Goal: Book appointment/travel/reservation

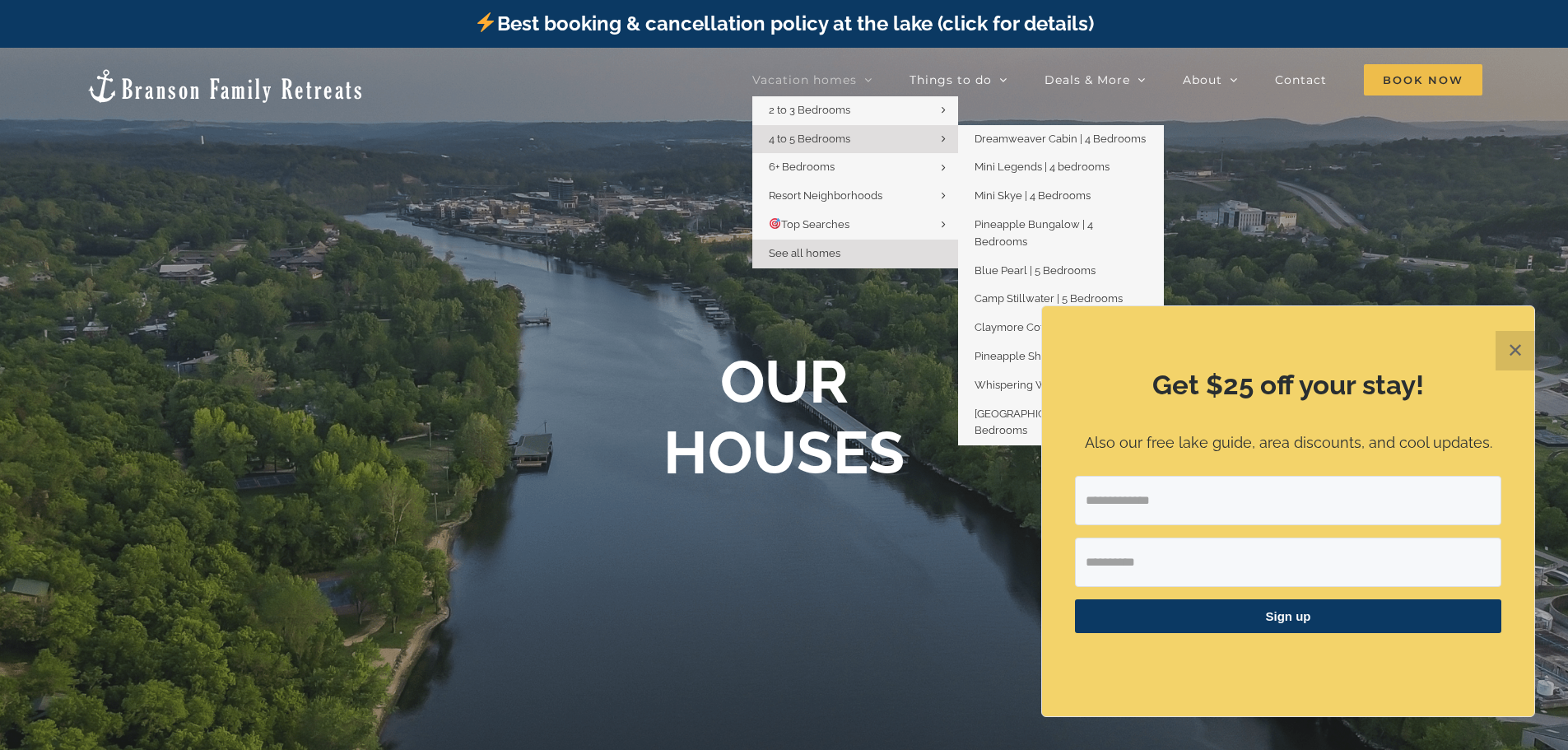
click at [834, 140] on span "4 to 5 Bedrooms" at bounding box center [809, 138] width 81 height 13
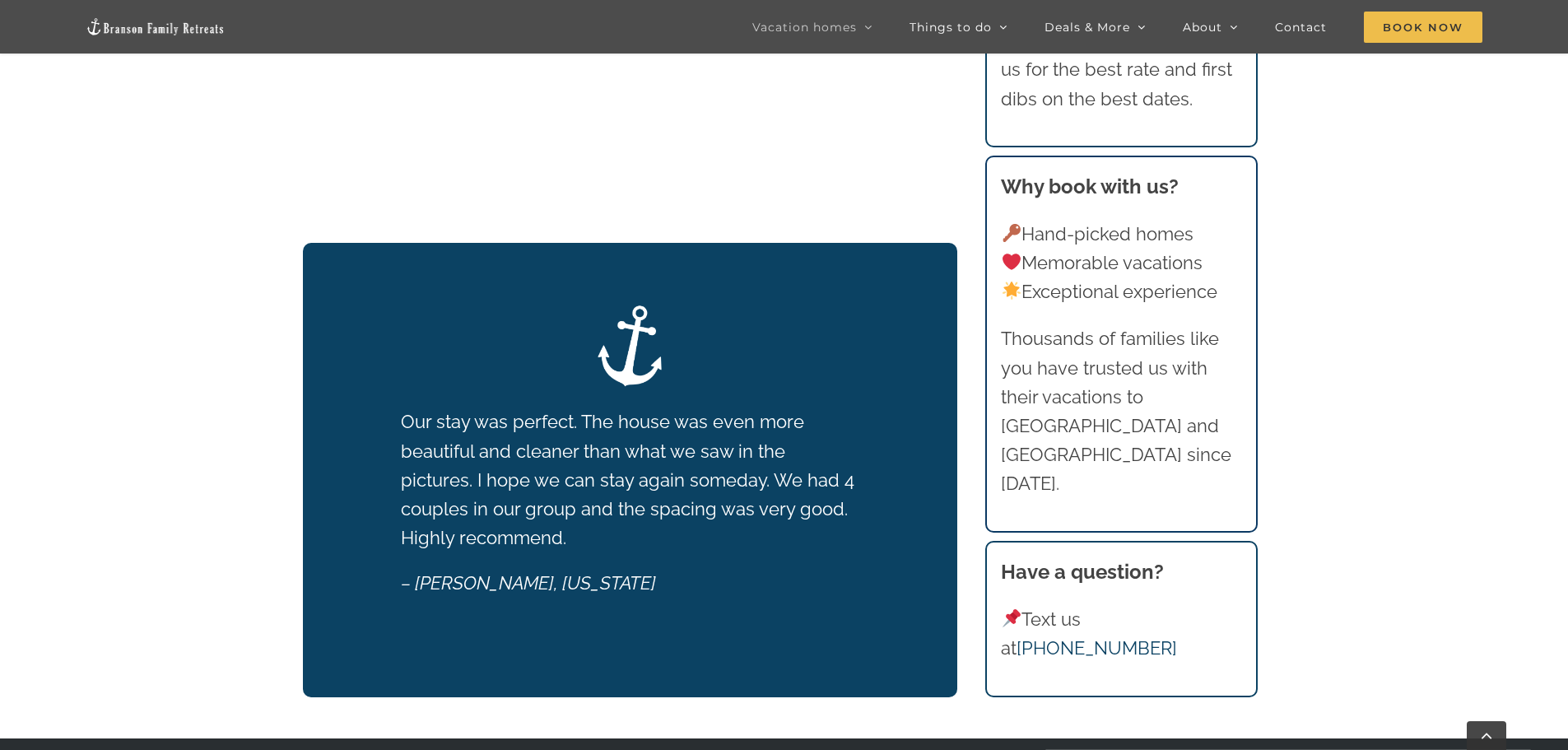
scroll to position [1861, 0]
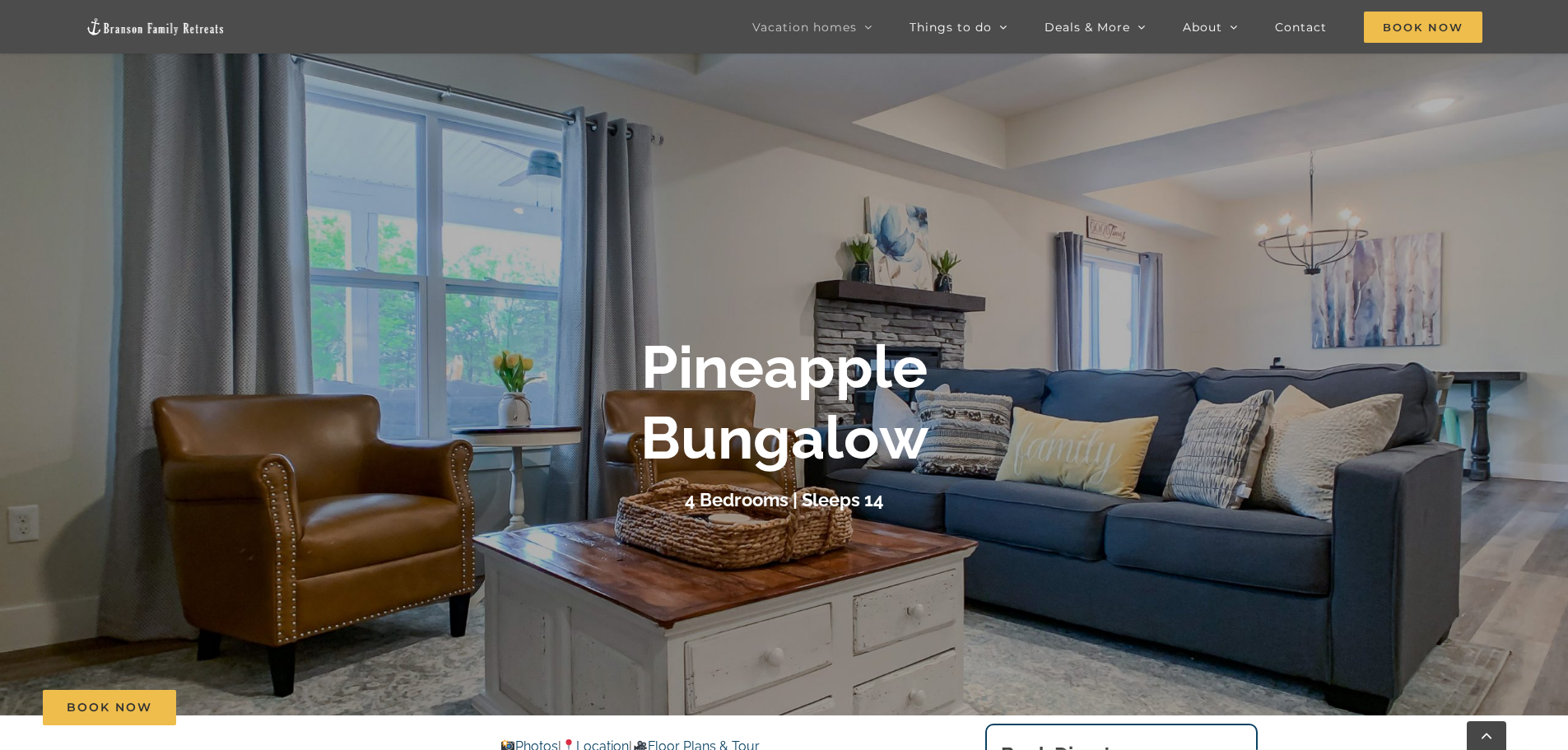
scroll to position [494, 0]
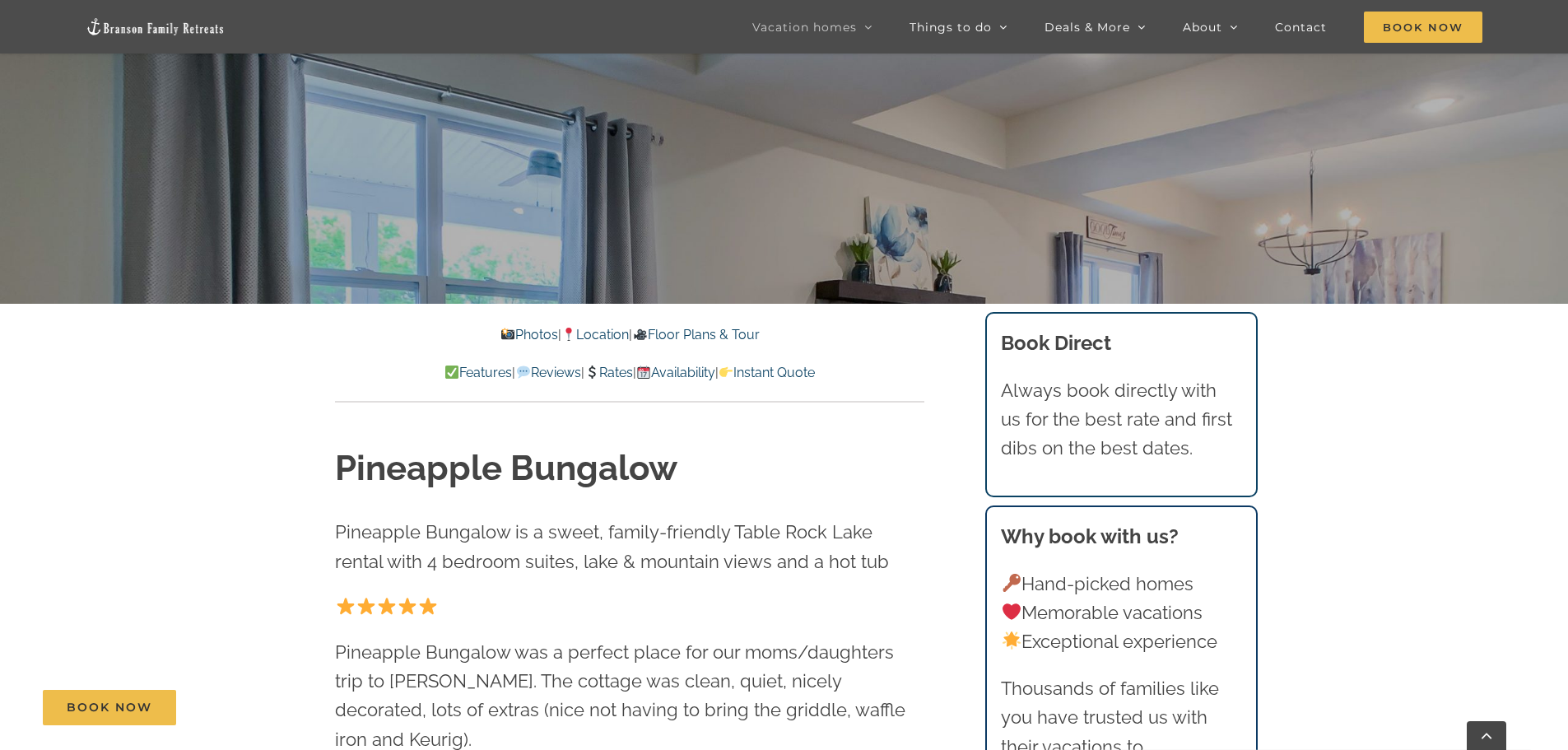
click at [617, 370] on link "Rates" at bounding box center [607, 373] width 48 height 16
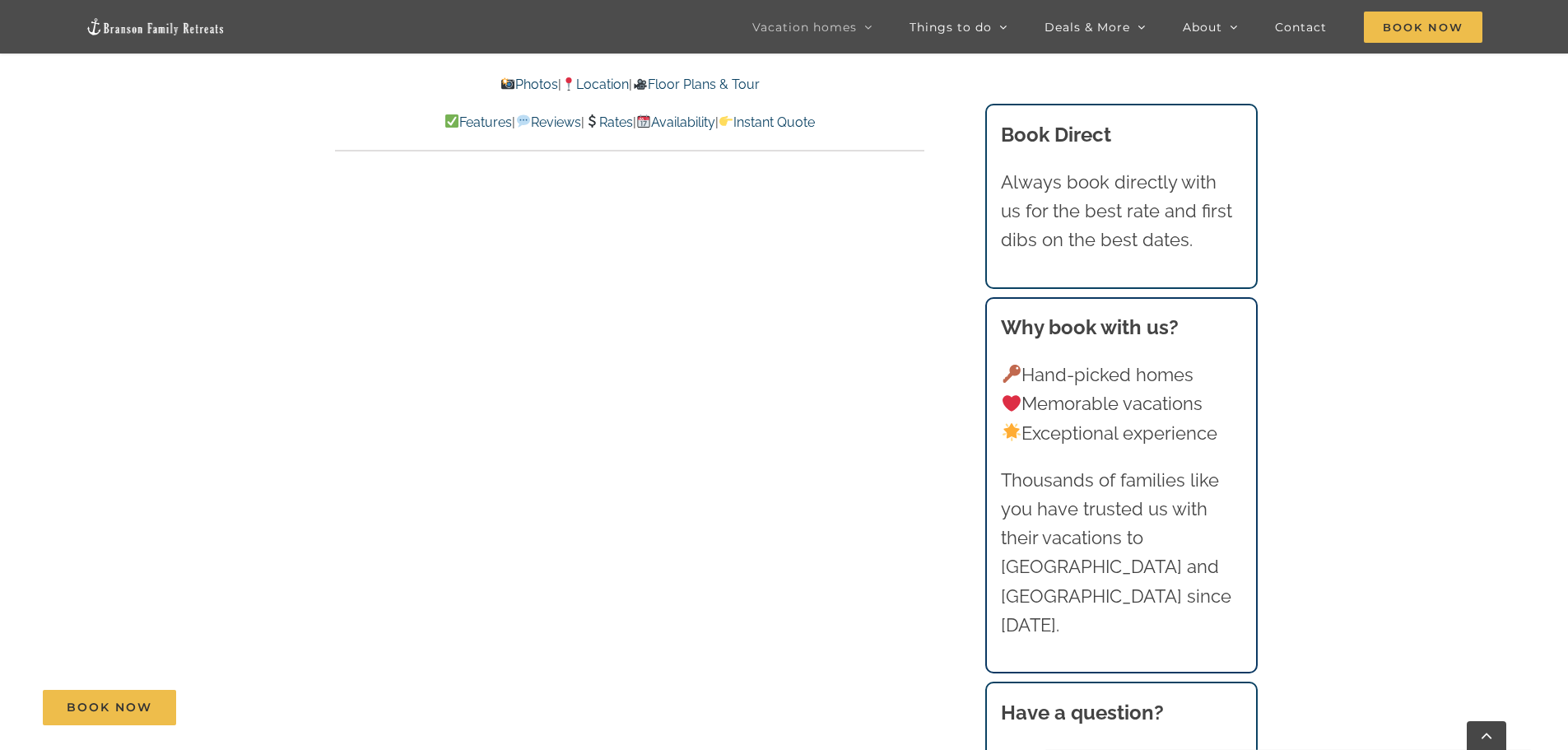
scroll to position [8405, 0]
click at [757, 80] on link "Floor Plans & Tour" at bounding box center [695, 84] width 127 height 16
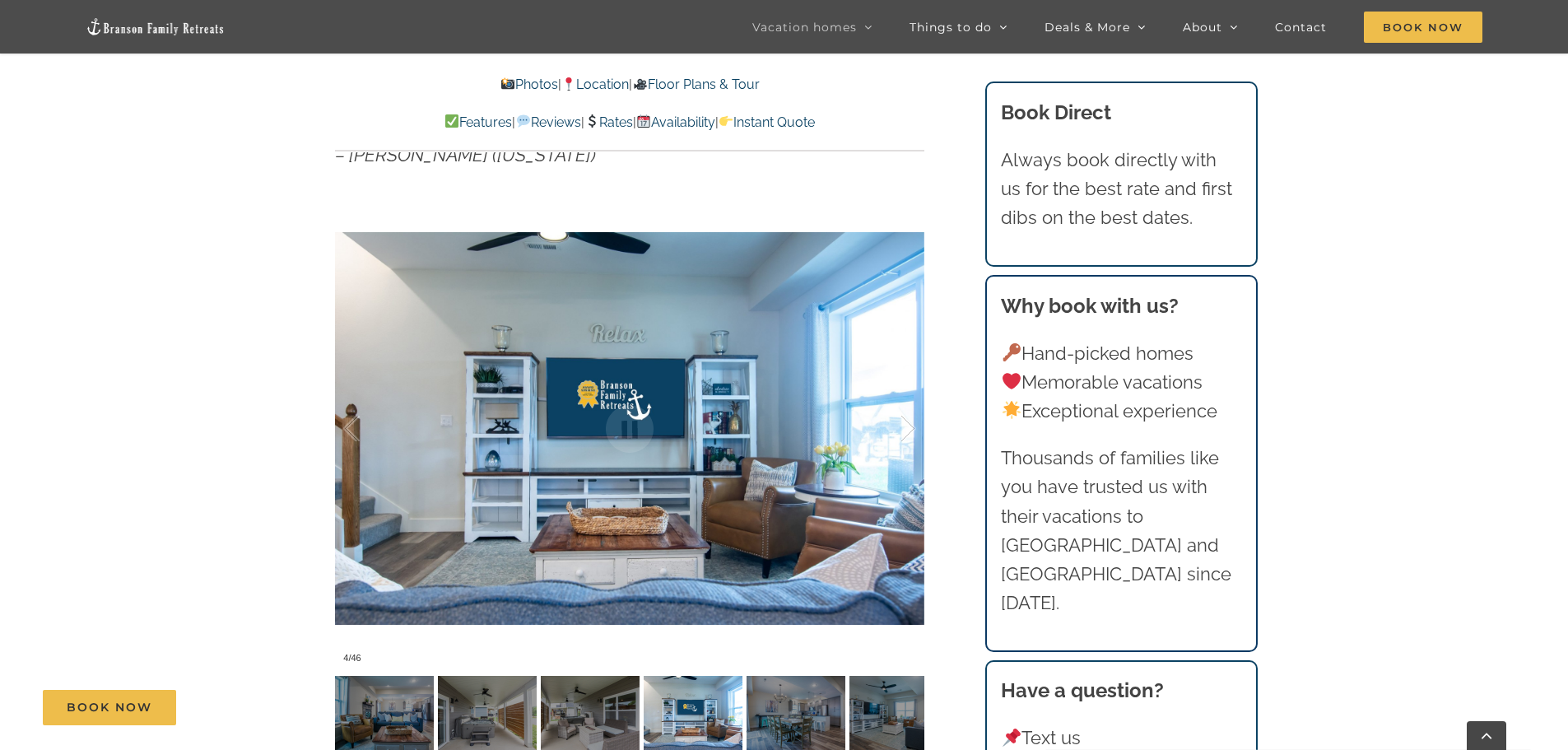
scroll to position [1300, 0]
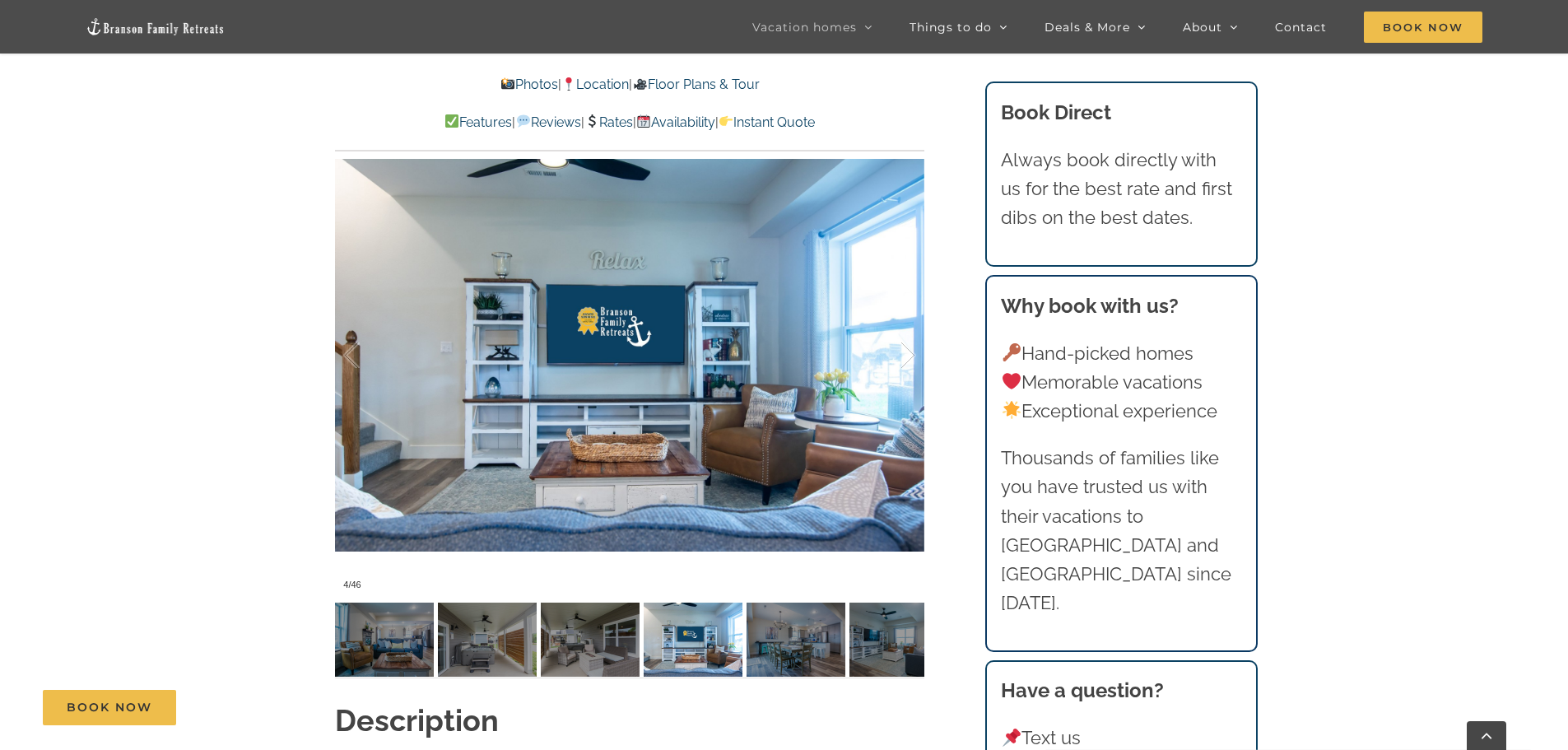
click at [858, 356] on div at bounding box center [629, 354] width 590 height 484
drag, startPoint x: 385, startPoint y: 594, endPoint x: 439, endPoint y: 600, distance: 54.3
click at [386, 603] on img at bounding box center [384, 639] width 99 height 74
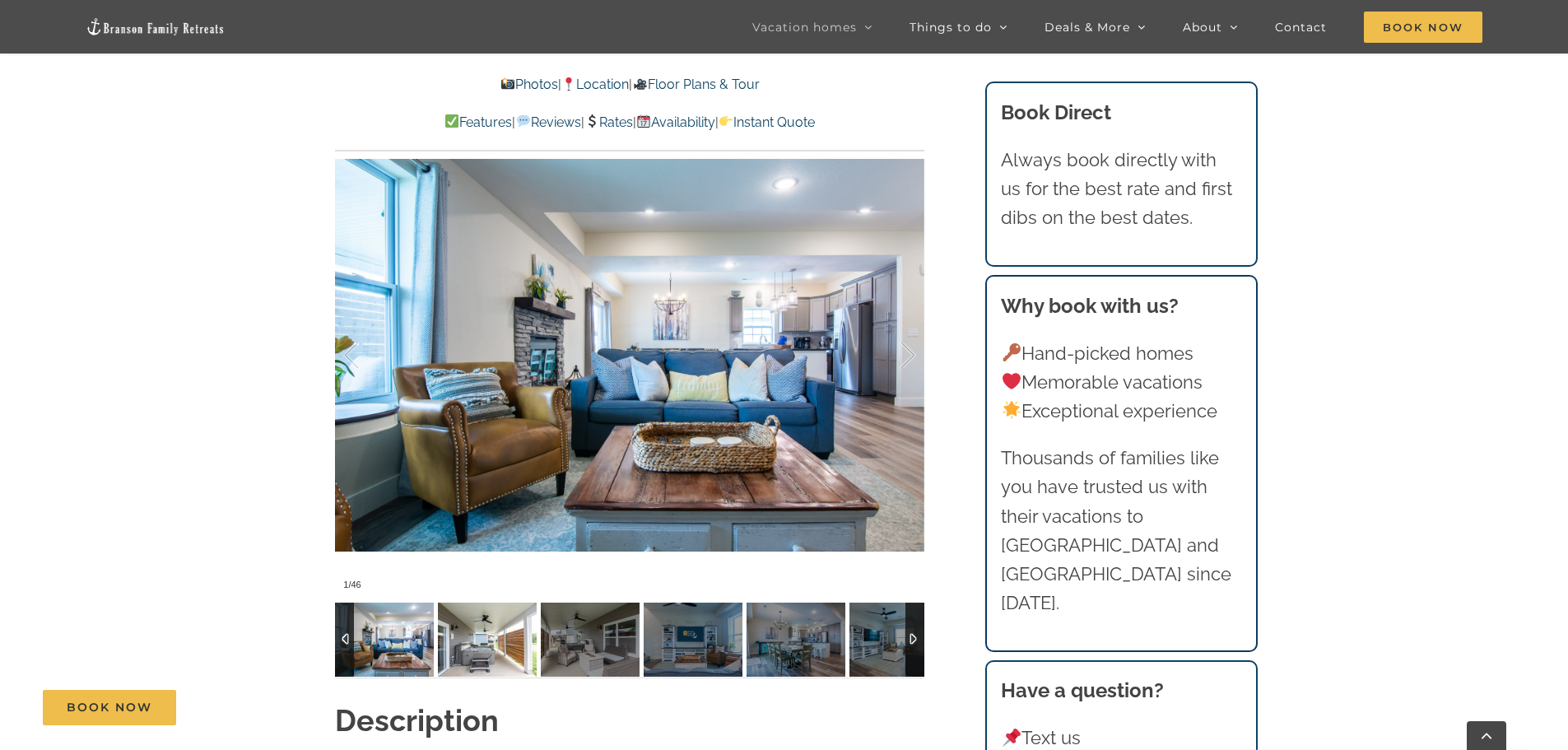
click at [492, 603] on img at bounding box center [487, 639] width 99 height 74
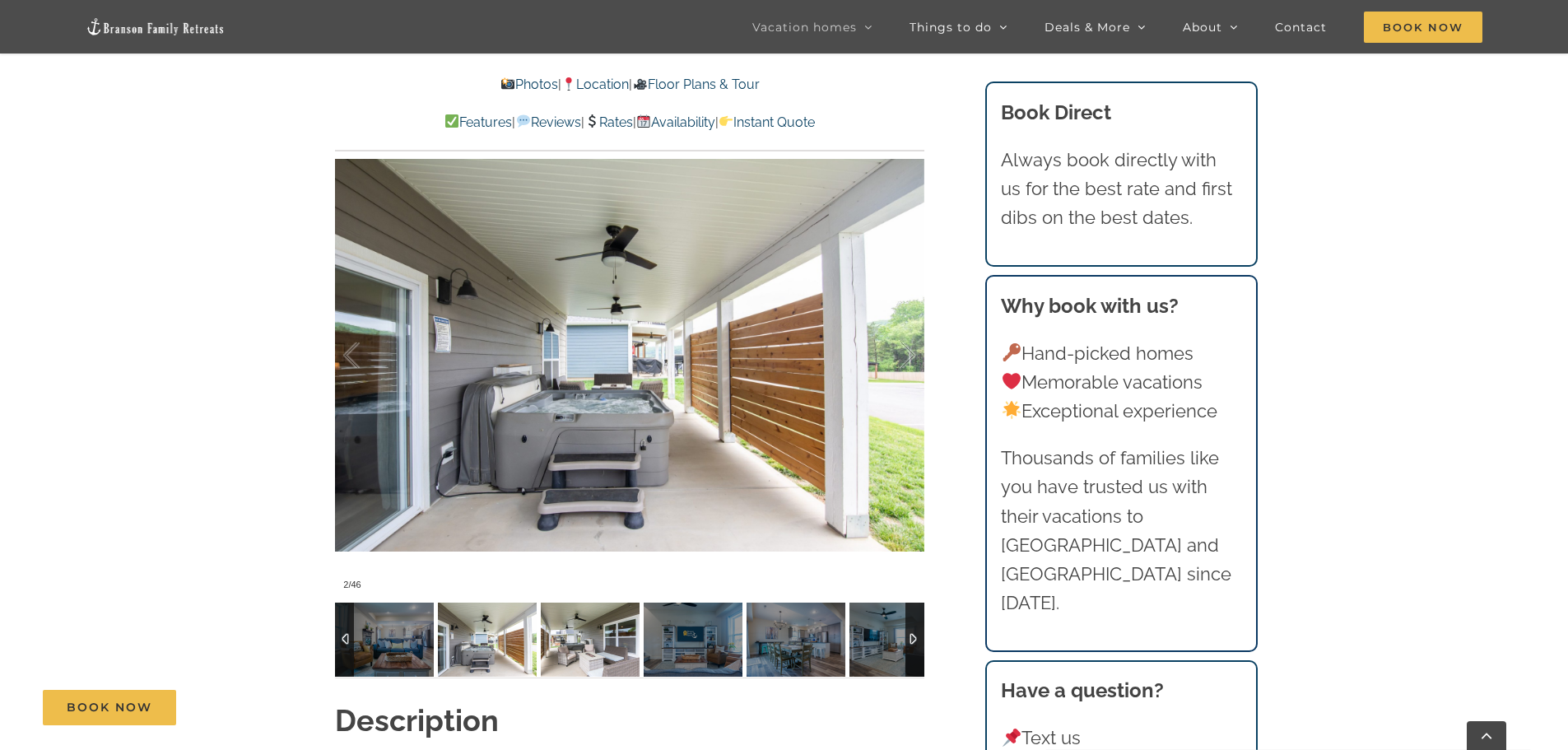
click at [583, 612] on img at bounding box center [590, 639] width 99 height 74
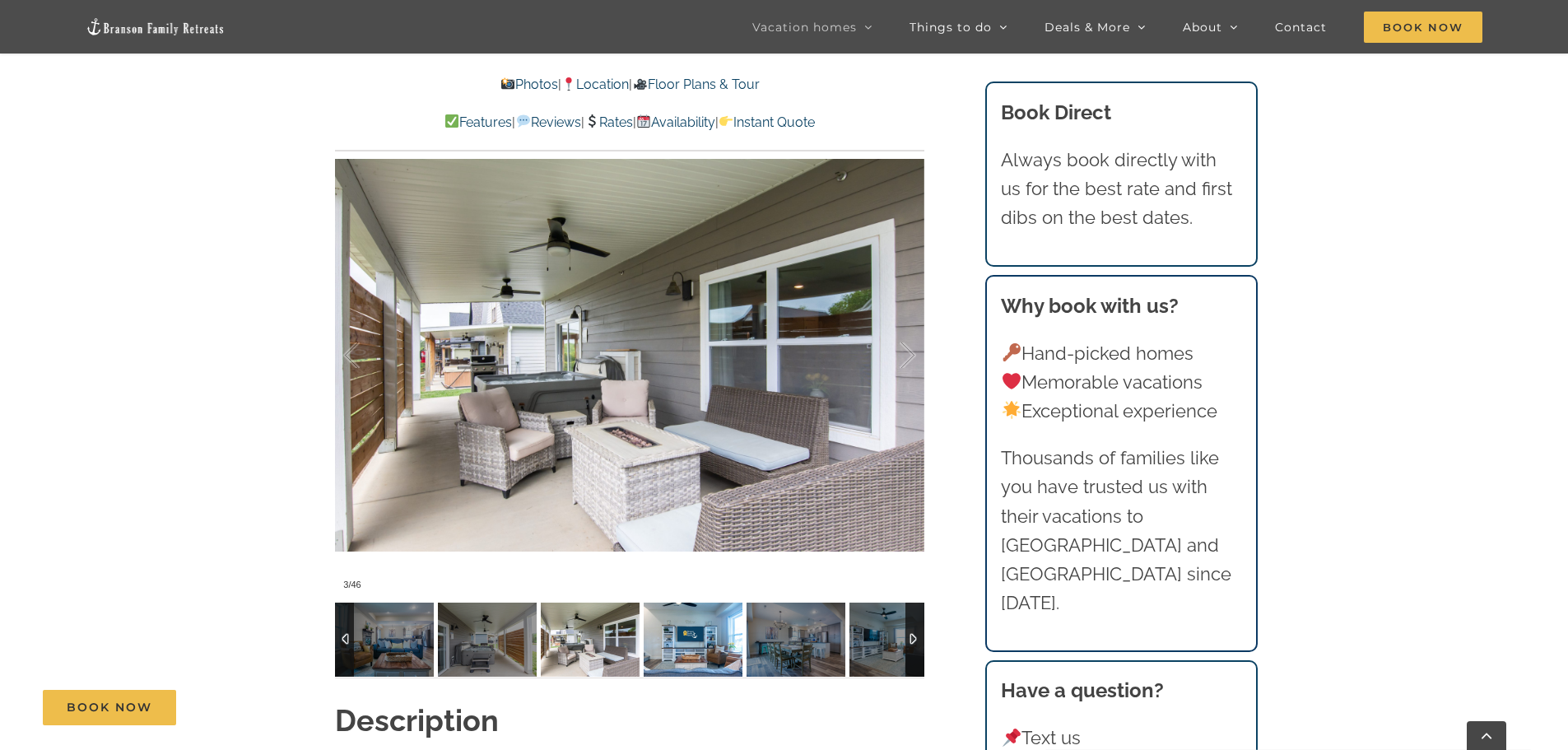
click at [646, 620] on img at bounding box center [693, 639] width 99 height 74
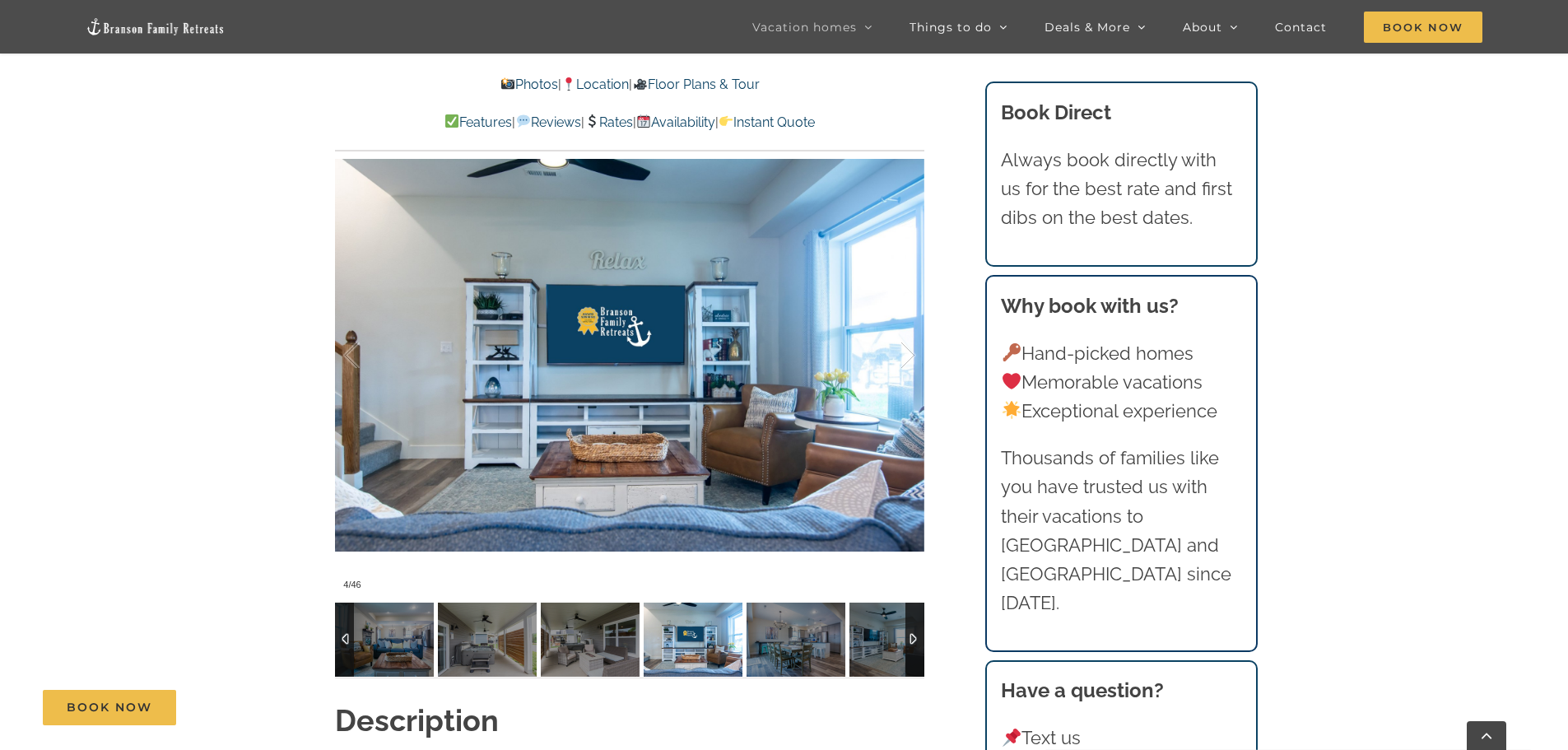
click at [685, 605] on img at bounding box center [693, 639] width 99 height 74
click at [804, 612] on img at bounding box center [796, 639] width 99 height 74
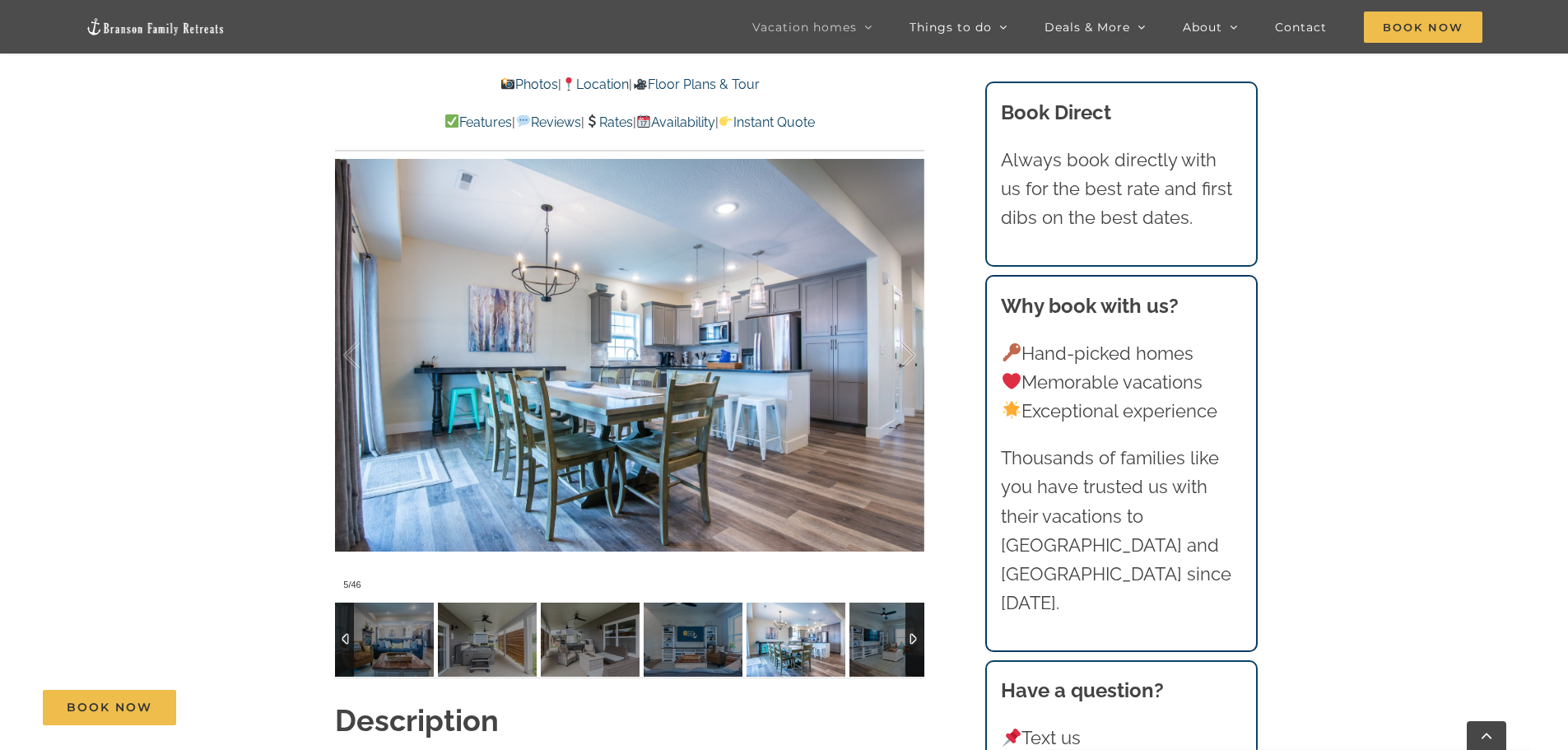
click at [787, 603] on img at bounding box center [796, 639] width 99 height 74
click at [870, 606] on img at bounding box center [899, 639] width 99 height 74
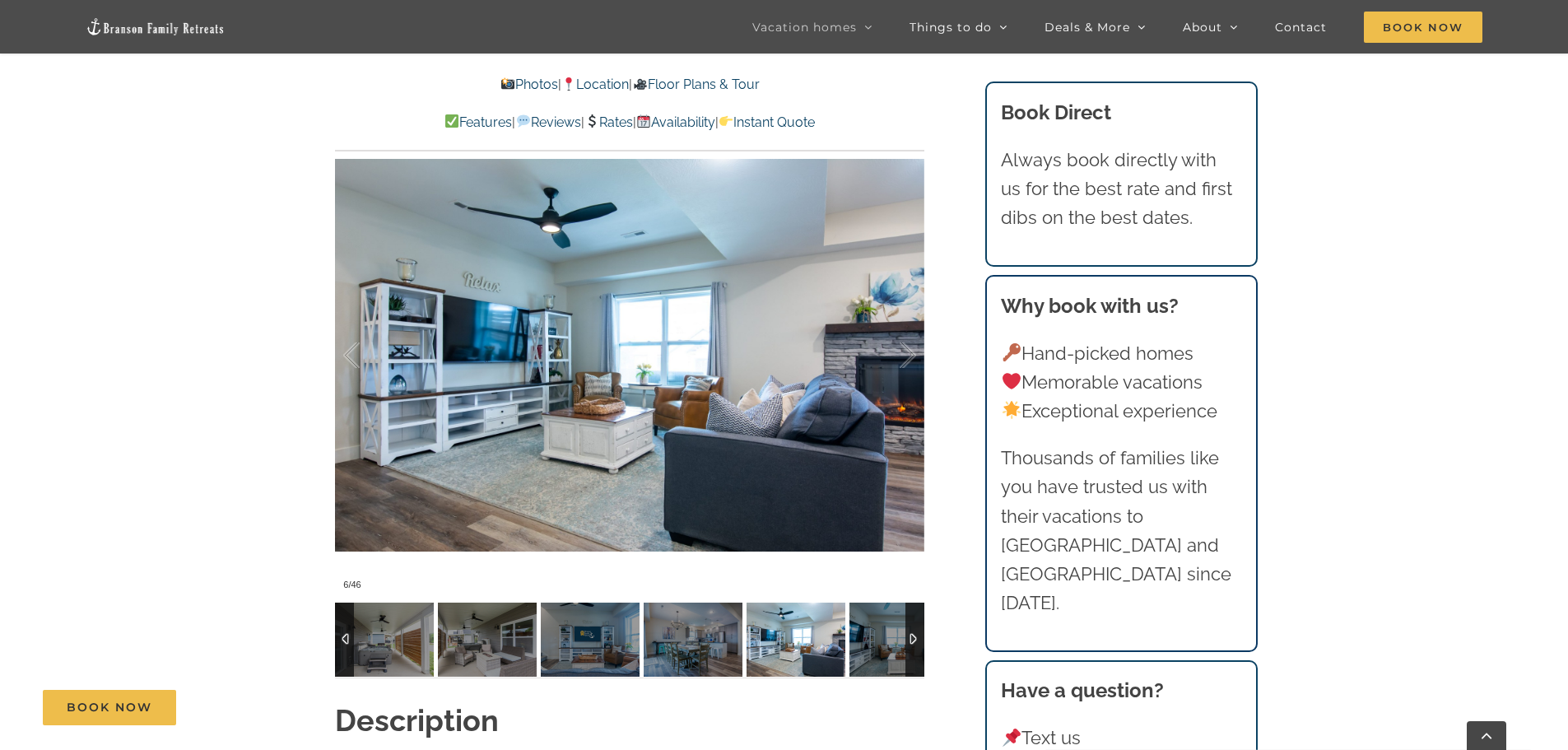
click at [915, 606] on div at bounding box center [915, 639] width 19 height 74
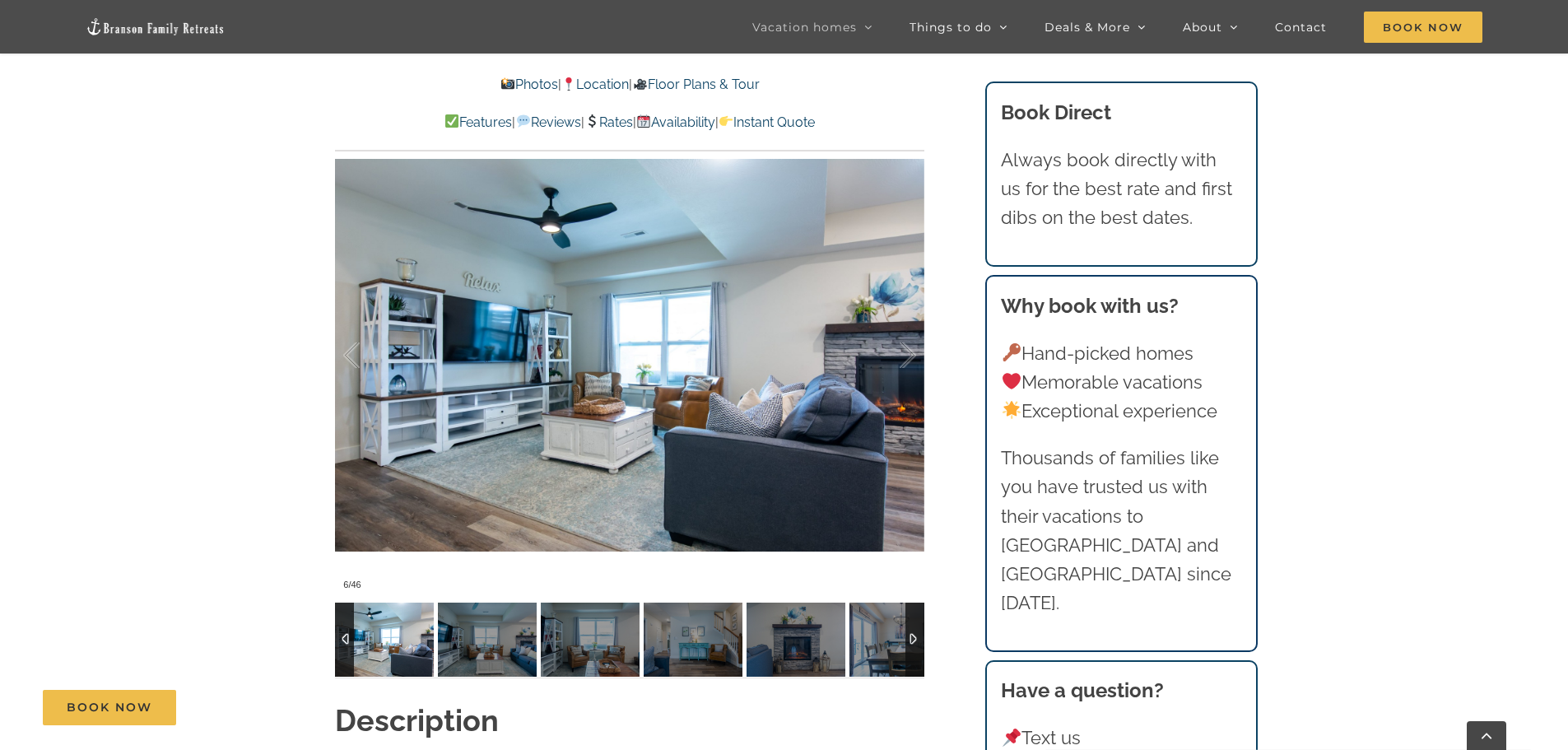
click at [915, 606] on div at bounding box center [915, 639] width 19 height 74
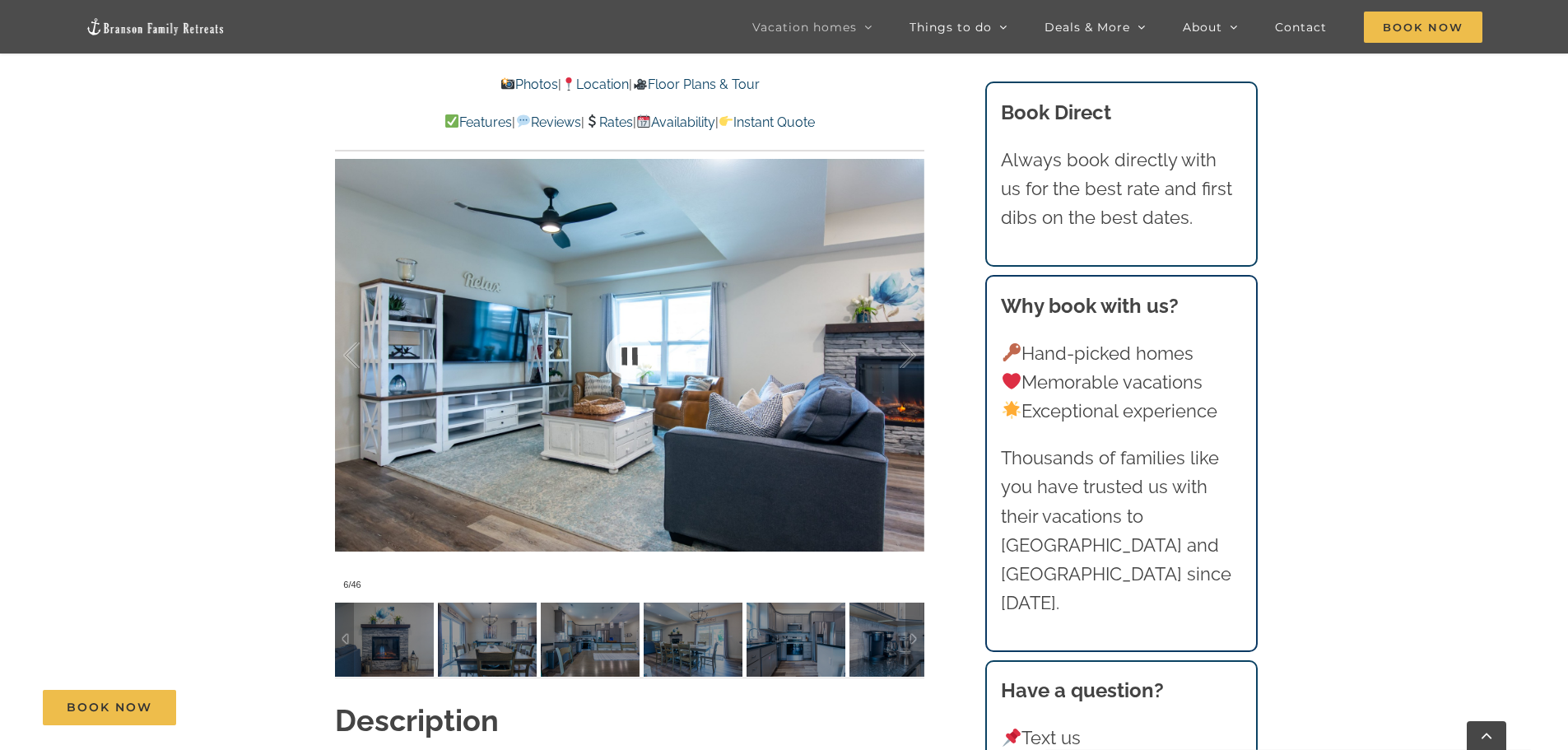
click at [853, 362] on div at bounding box center [629, 354] width 590 height 484
click at [701, 357] on div at bounding box center [629, 354] width 590 height 484
click at [701, 356] on div at bounding box center [629, 354] width 590 height 484
click at [638, 326] on link at bounding box center [629, 355] width 66 height 66
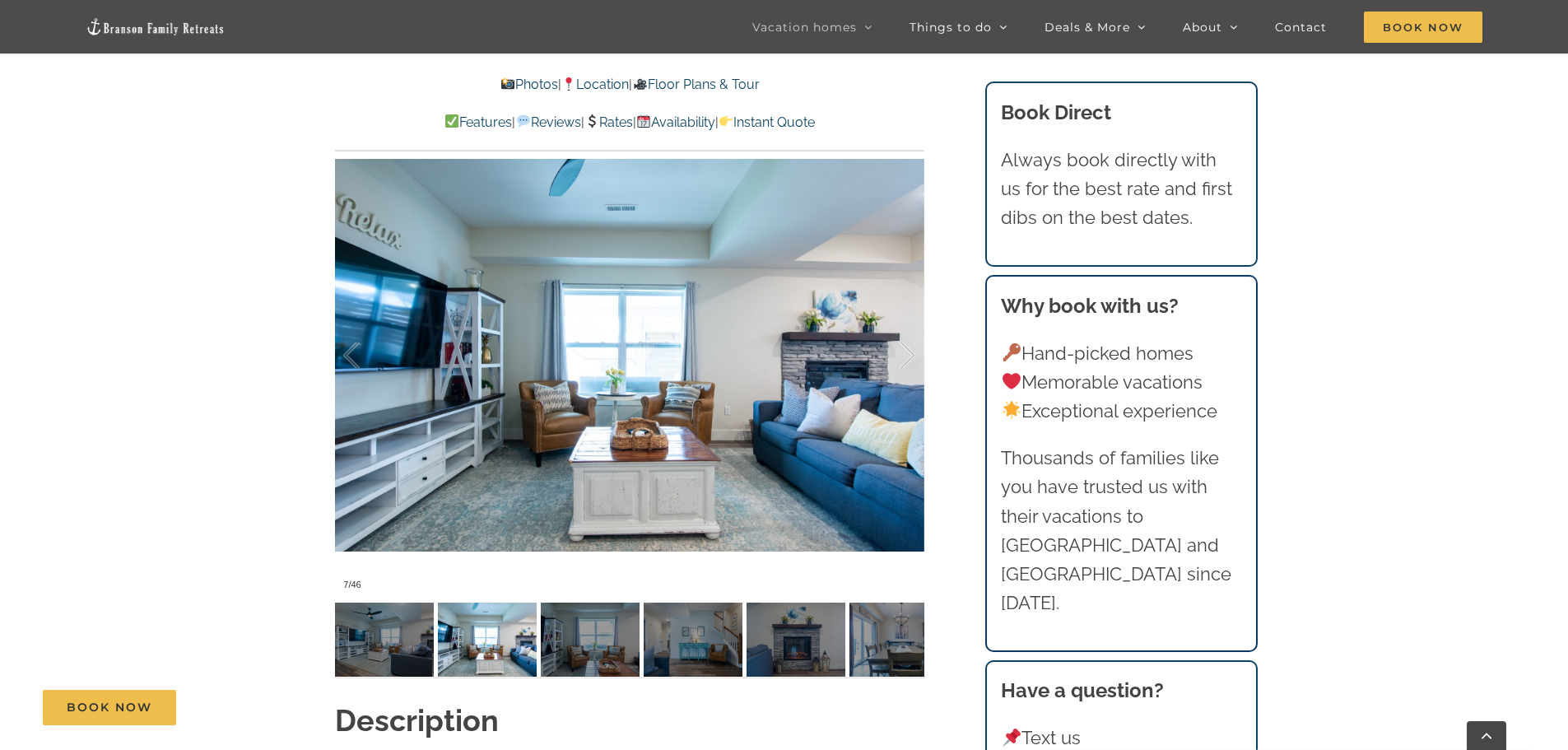
scroll to position [10135, 0]
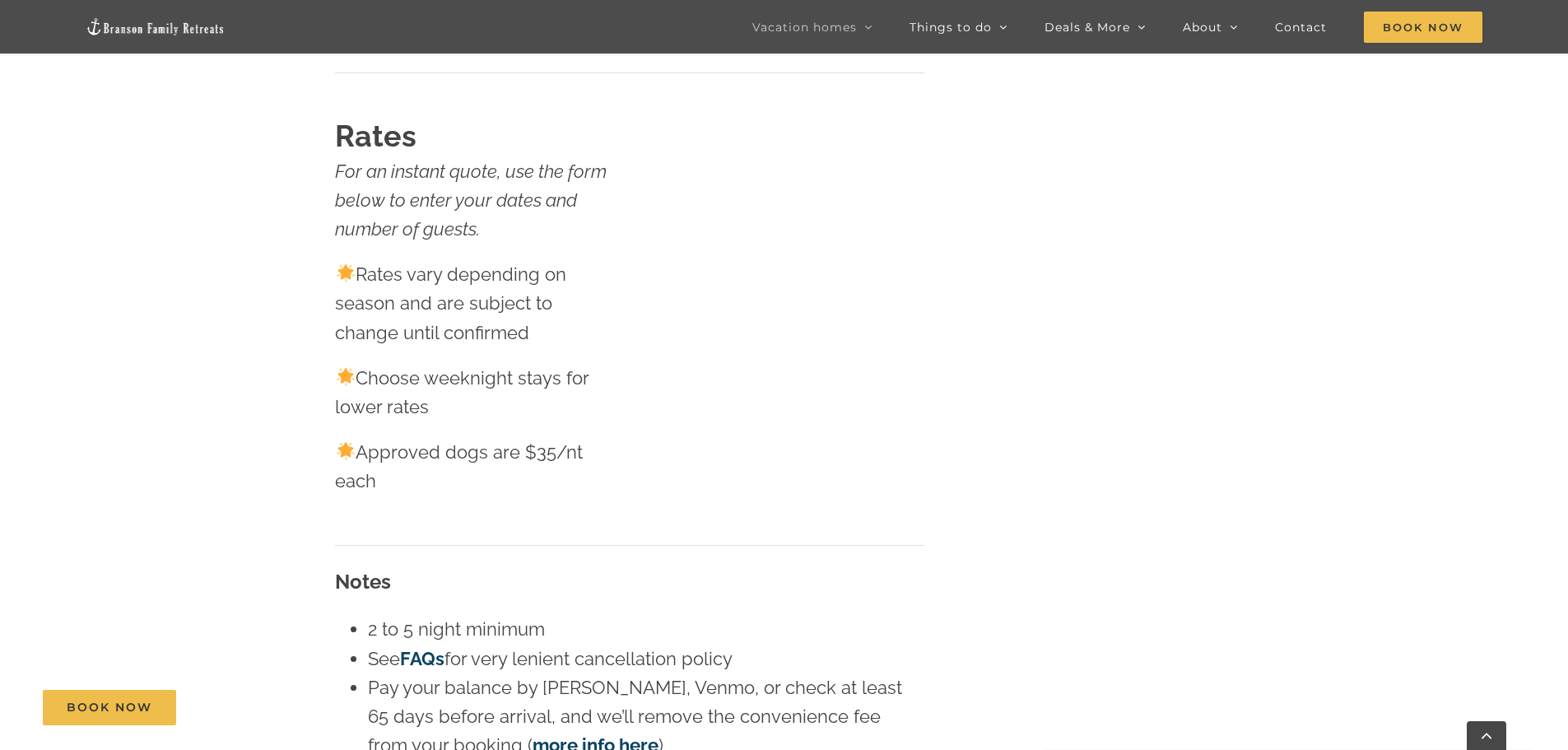
scroll to position [494, 0]
